Goal: Information Seeking & Learning: Learn about a topic

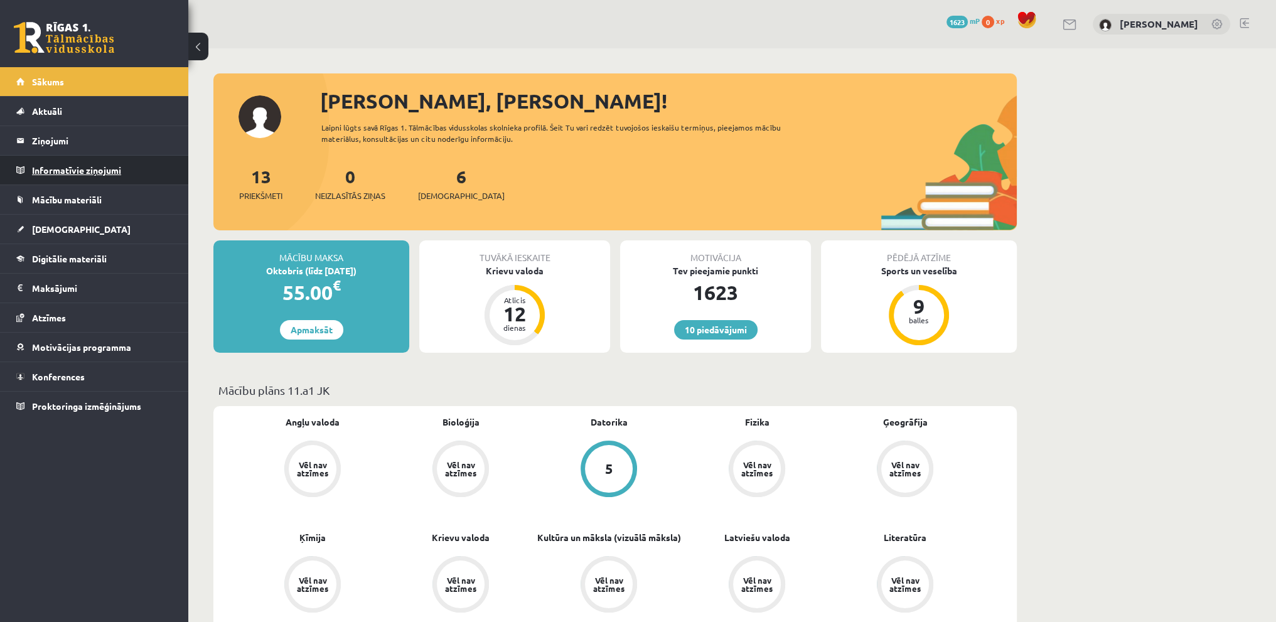
click at [81, 168] on legend "Informatīvie ziņojumi 0" at bounding box center [102, 170] width 141 height 29
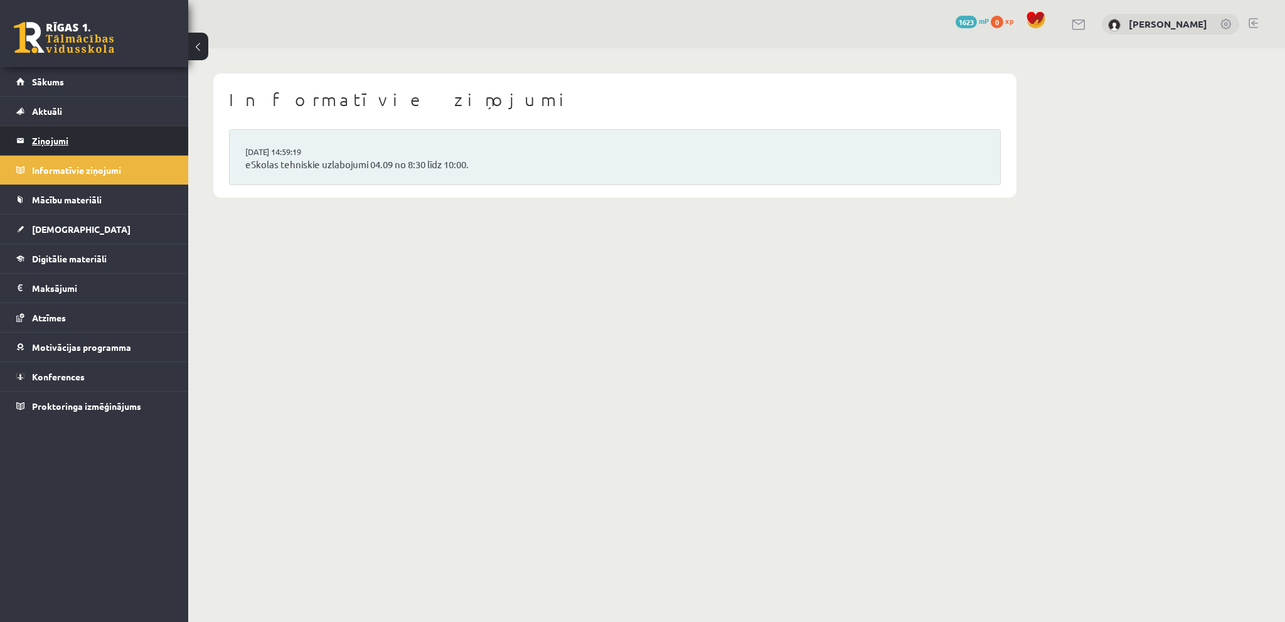
click at [112, 128] on legend "Ziņojumi 0" at bounding box center [102, 140] width 141 height 29
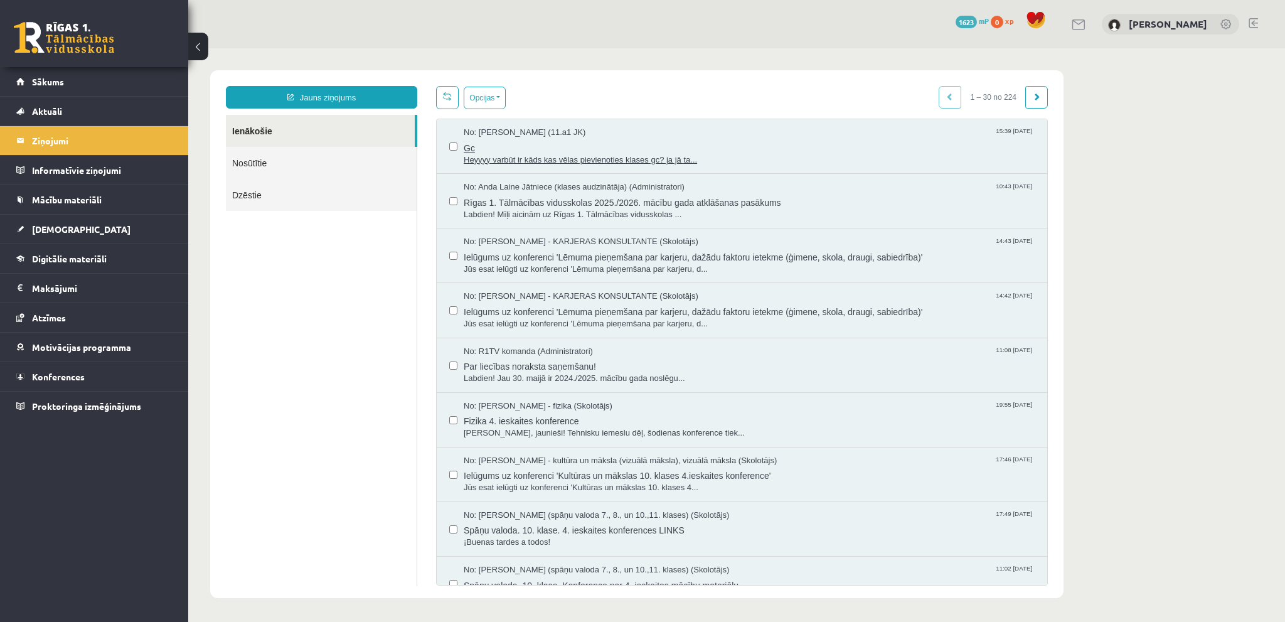
click at [693, 139] on span "Gc" at bounding box center [749, 147] width 571 height 16
click at [554, 215] on span "Labdien! Mīļi aicinām uz Rīgas 1. Tālmācības vidusskolas ..." at bounding box center [749, 215] width 571 height 12
click at [331, 152] on link "Nosūtītie" at bounding box center [321, 163] width 191 height 32
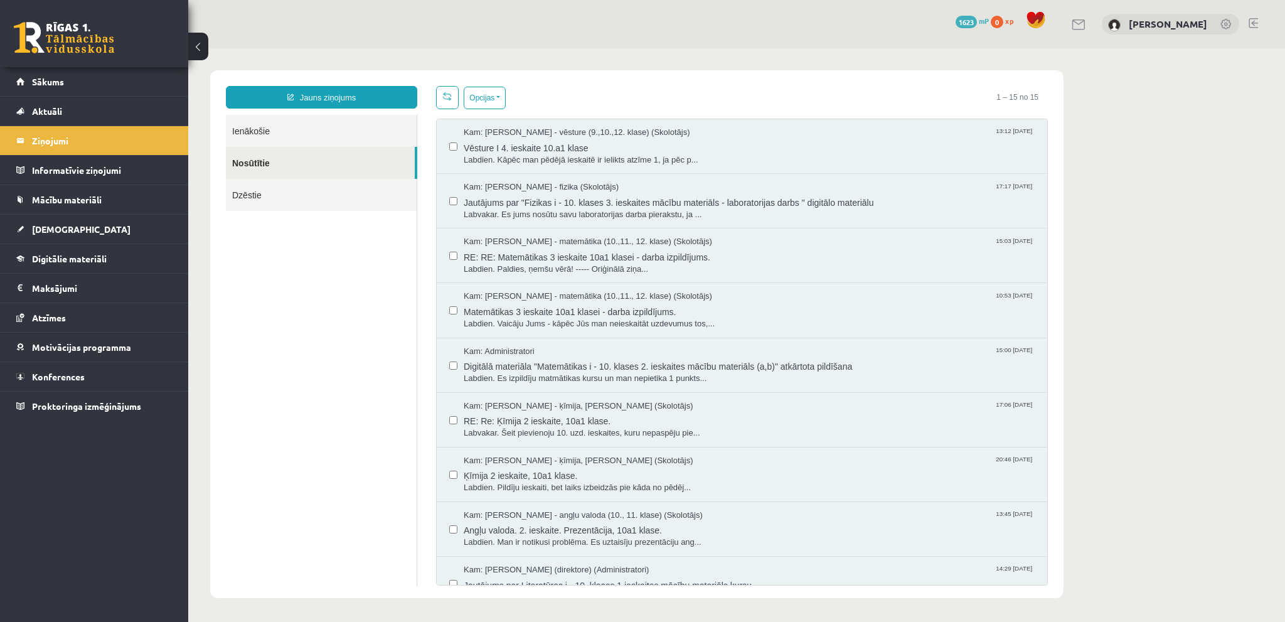
click at [338, 120] on link "Ienākošie" at bounding box center [321, 131] width 191 height 32
click at [150, 200] on link "Mācību materiāli" at bounding box center [94, 199] width 156 height 29
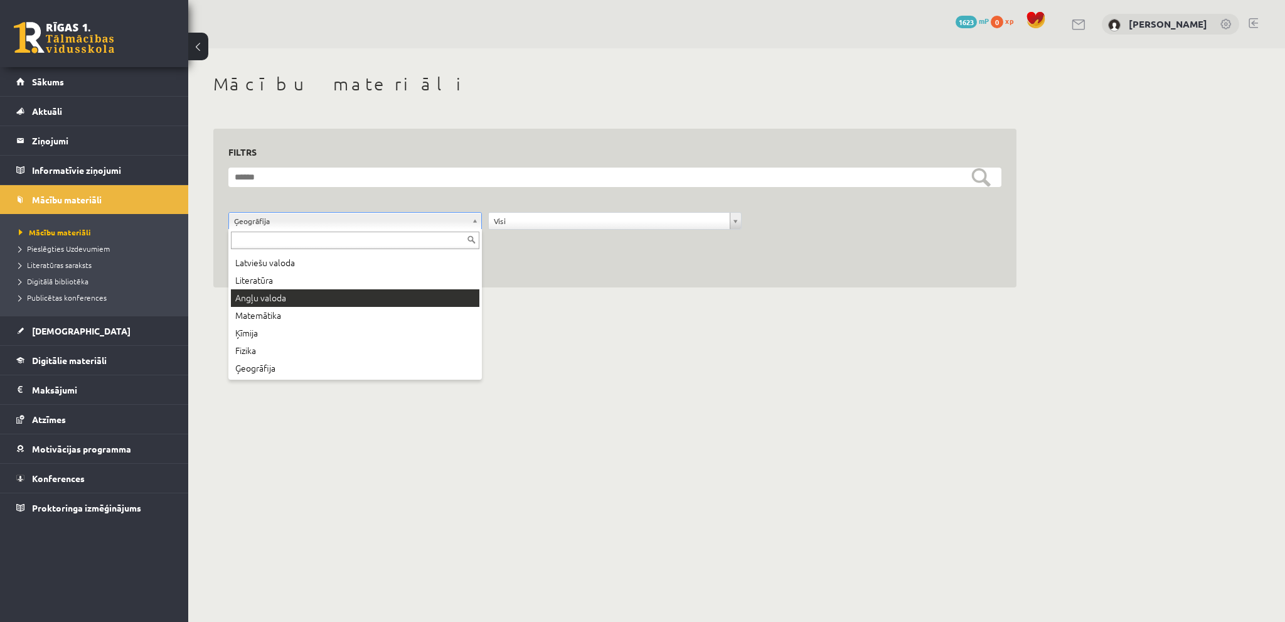
scroll to position [95, 0]
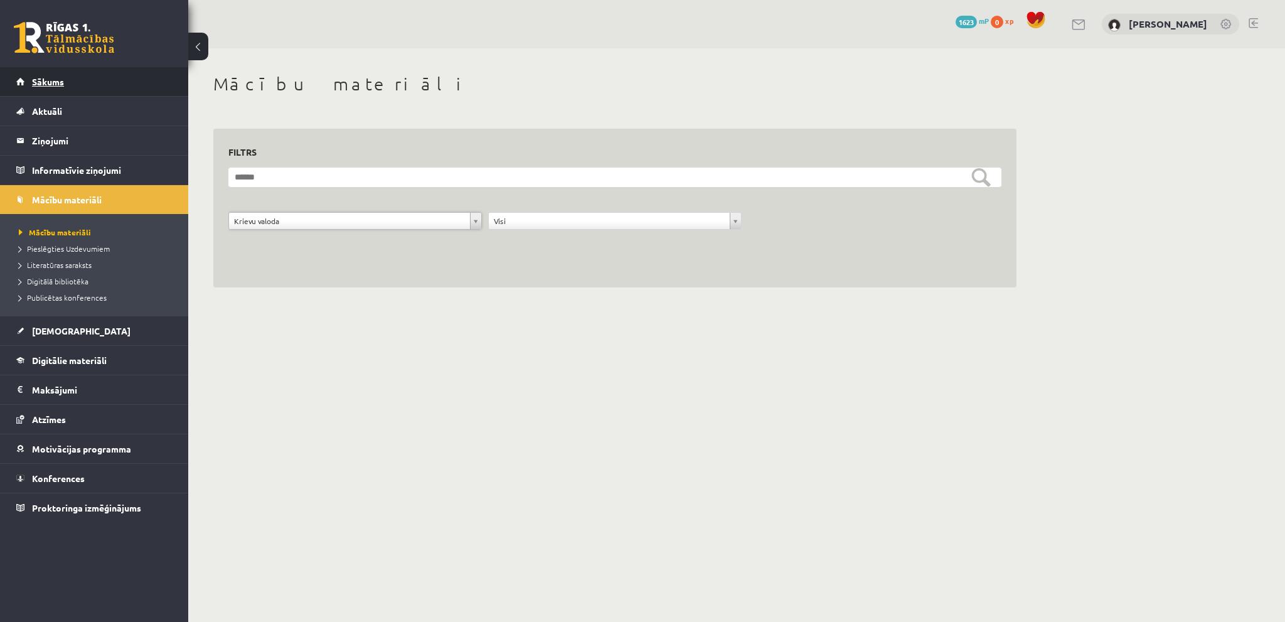
click at [45, 90] on link "Sākums" at bounding box center [94, 81] width 156 height 29
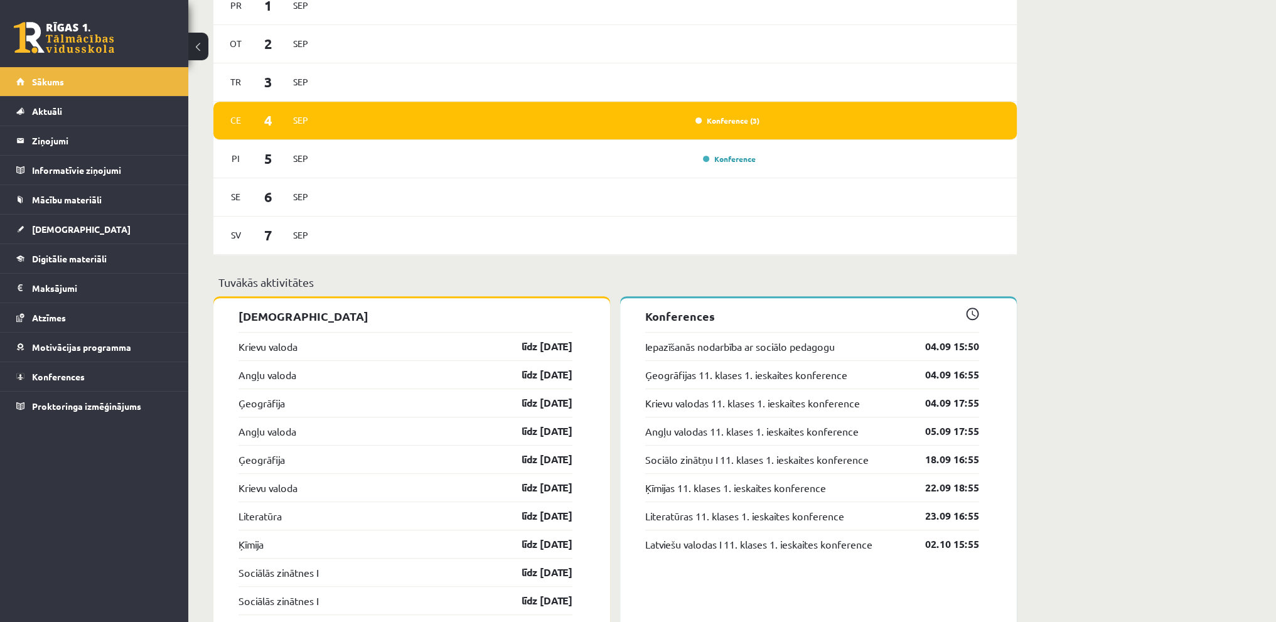
scroll to position [879, 0]
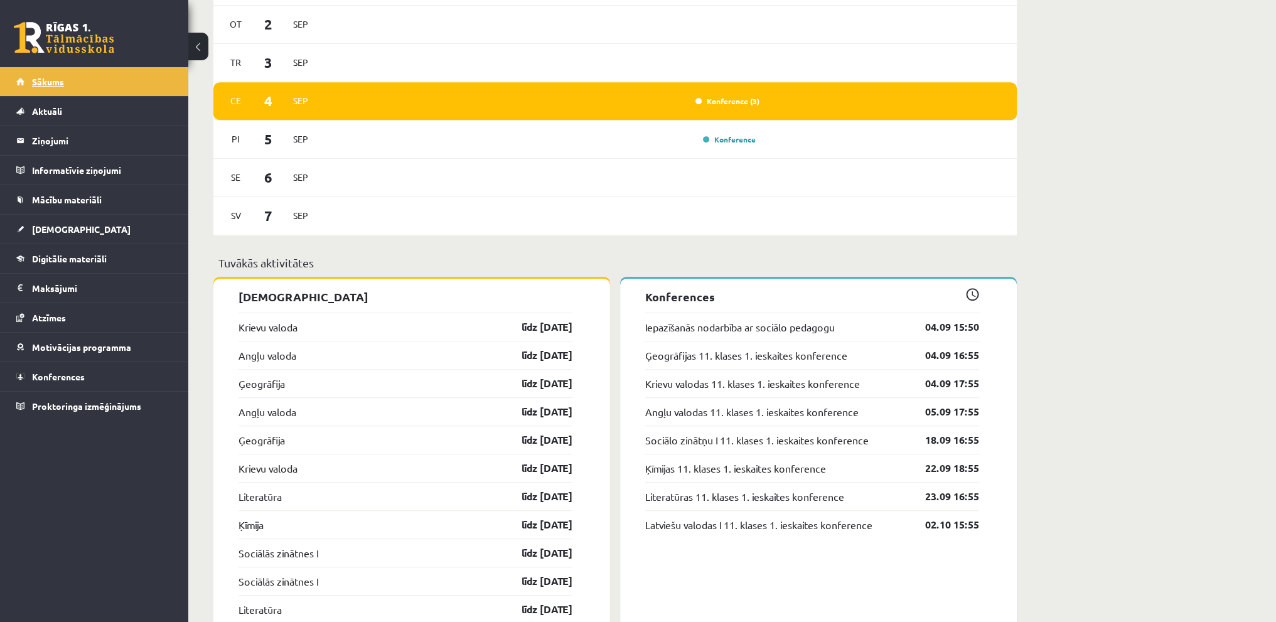
click at [54, 75] on link "Sākums" at bounding box center [94, 81] width 156 height 29
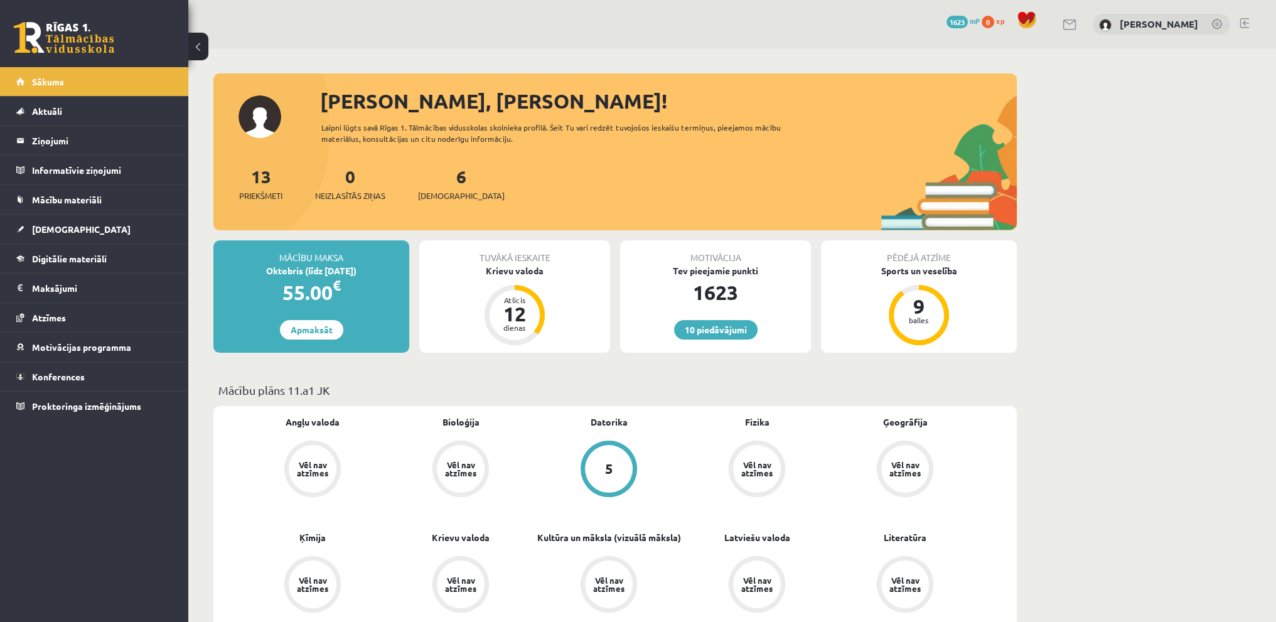
click at [1245, 23] on link at bounding box center [1243, 23] width 9 height 10
